Goal: Task Accomplishment & Management: Manage account settings

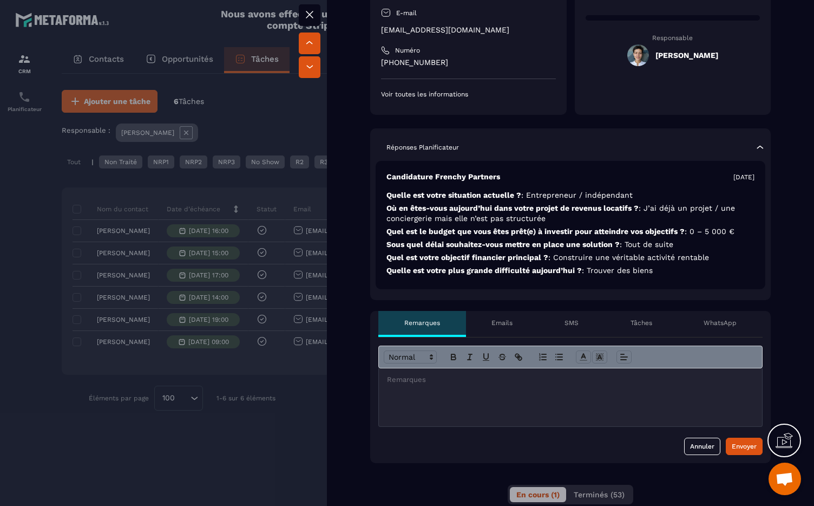
scroll to position [71, 0]
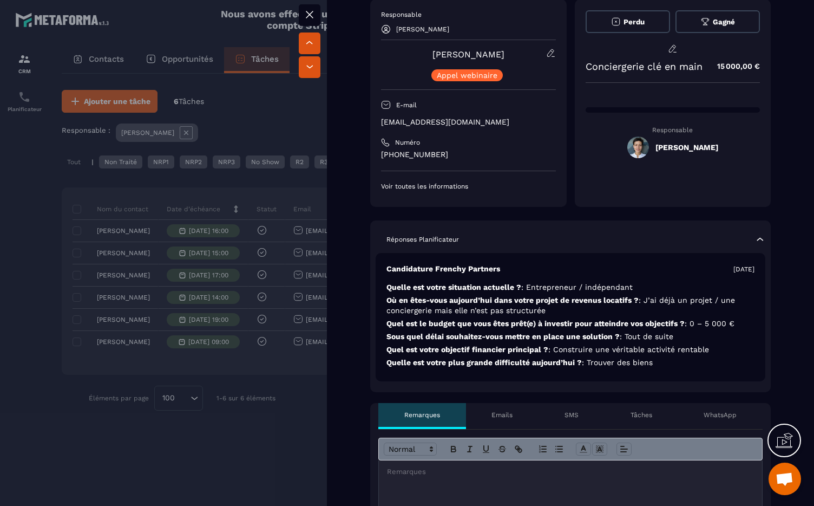
click at [174, 448] on div at bounding box center [407, 253] width 814 height 506
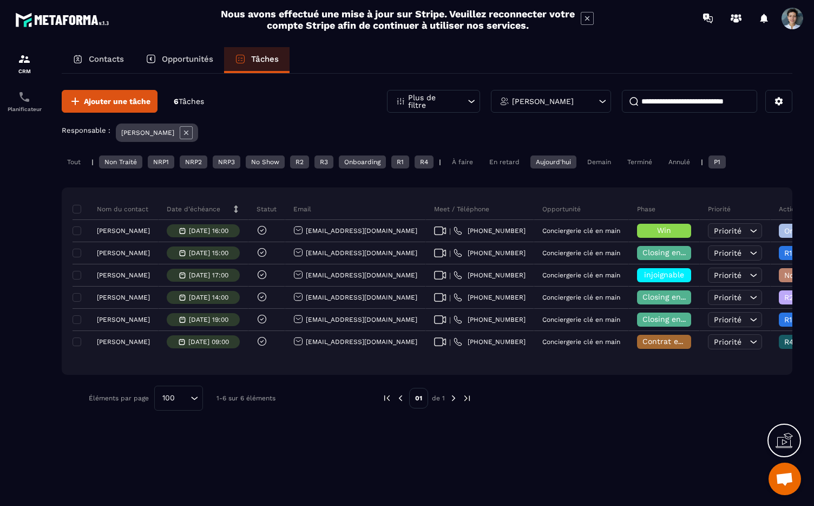
click at [76, 165] on div "Tout" at bounding box center [74, 161] width 24 height 13
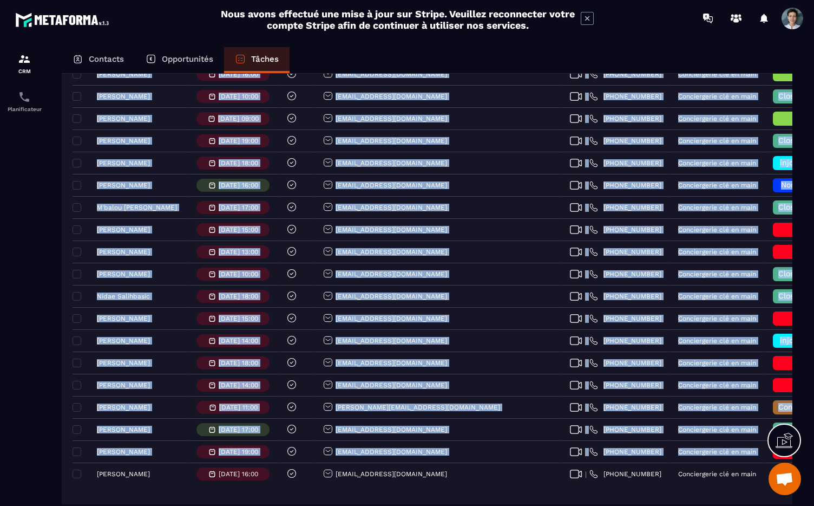
scroll to position [1121, 0]
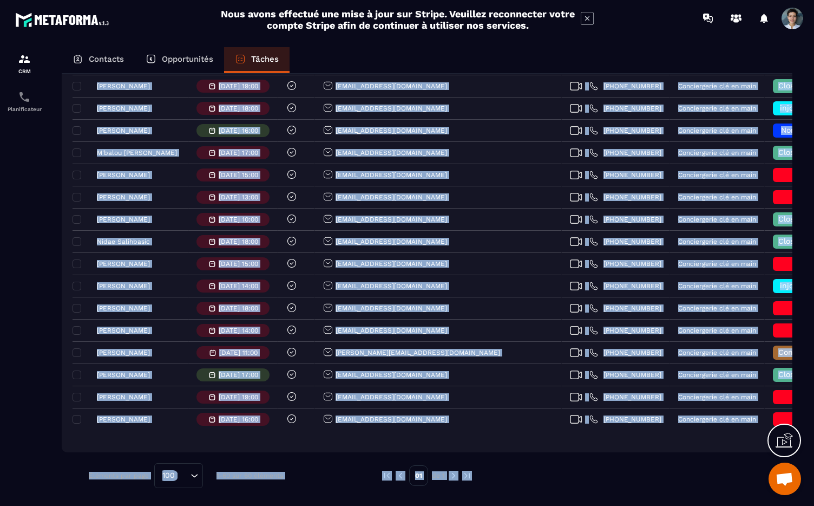
drag, startPoint x: 62, startPoint y: 177, endPoint x: 757, endPoint y: 502, distance: 767.8
copy div "Nom du contact Date d’échéance Statut Email Meet / Téléphone Opportunité Phase …"
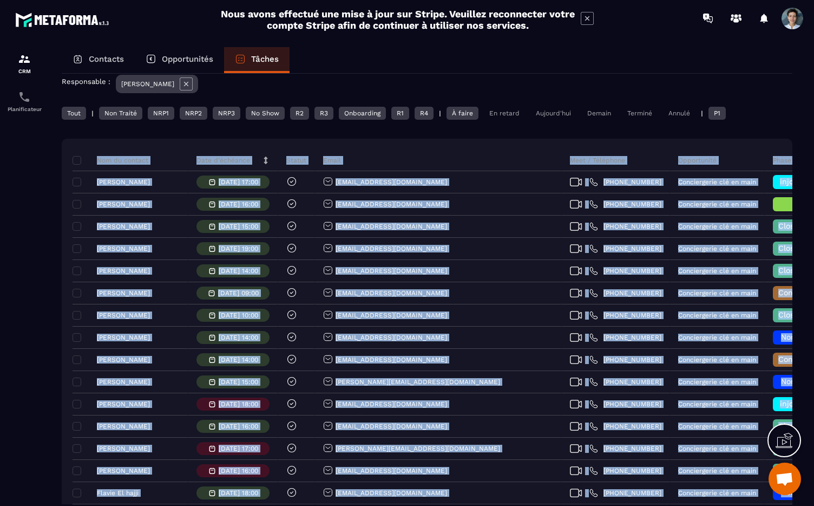
scroll to position [0, 0]
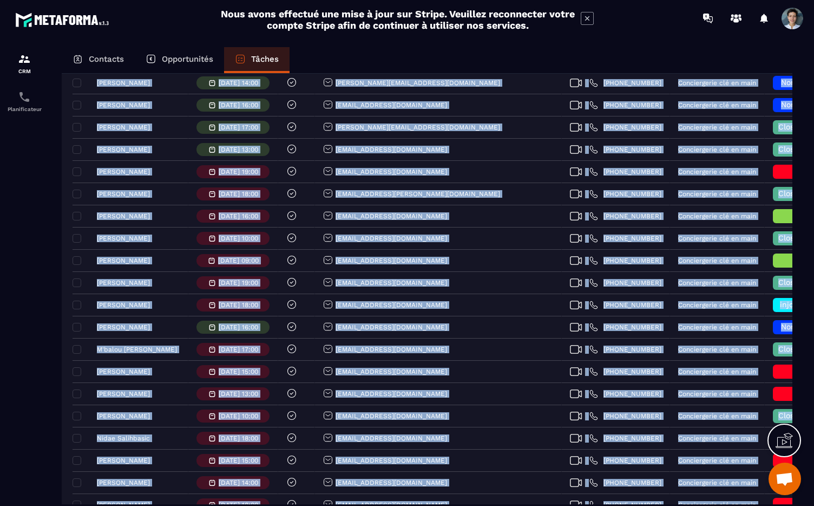
scroll to position [1121, 0]
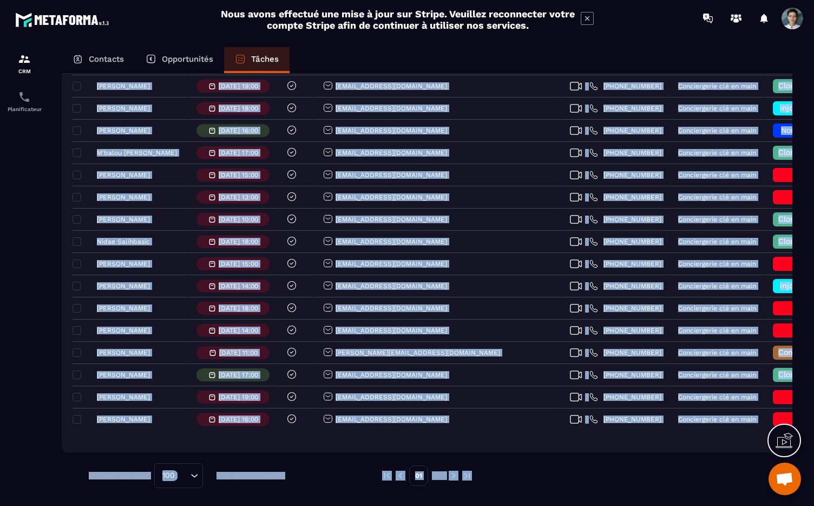
drag, startPoint x: 67, startPoint y: 206, endPoint x: 704, endPoint y: 485, distance: 695.9
copy div "Nom du contact Date d’échéance Statut Email Meet / Téléphone Opportunité Phase …"
click at [51, 370] on div "Contacts Opportunités Tâches Ajouter une tâche 60 Tâches Plus de filtre Sarah C…" at bounding box center [427, 286] width 753 height 479
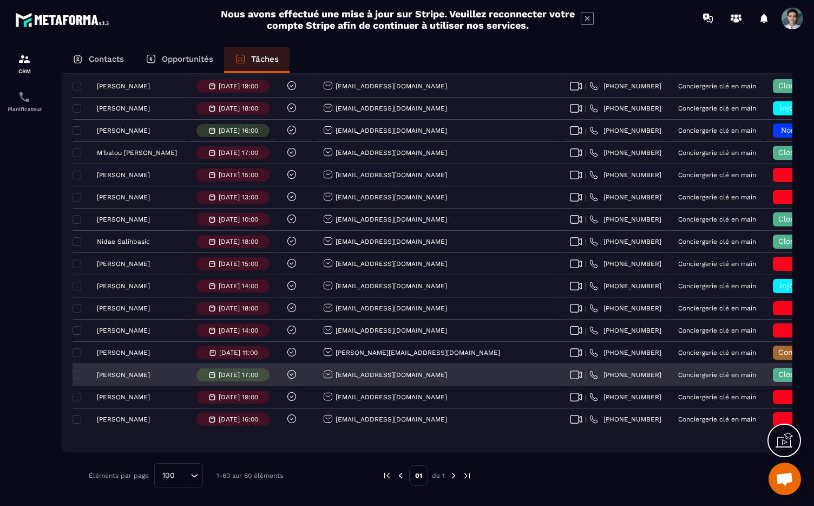
click at [258, 375] on p "17/10/2025 17:00" at bounding box center [239, 375] width 40 height 8
